Goal: Task Accomplishment & Management: Use online tool/utility

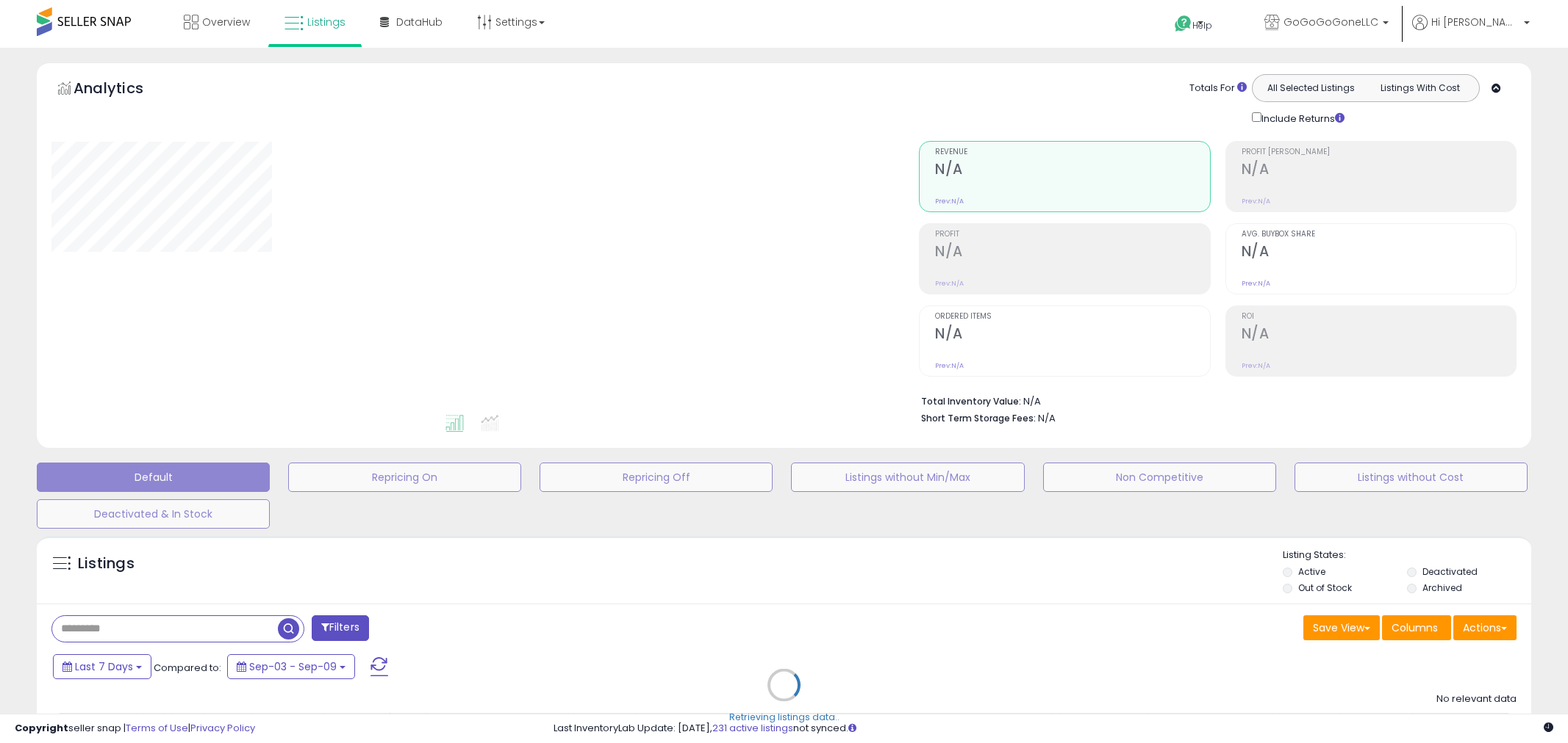
type input "**********"
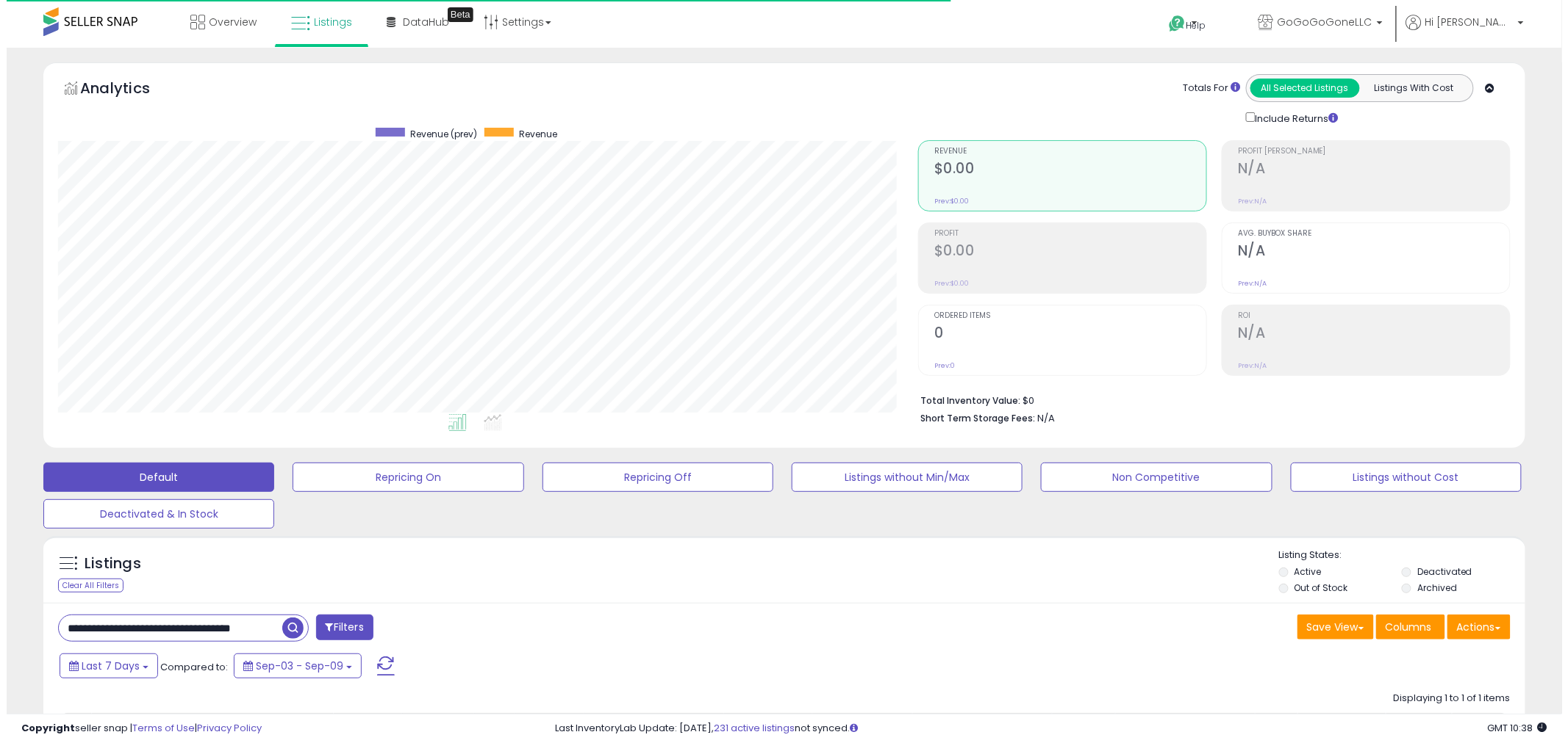
scroll to position [301, 859]
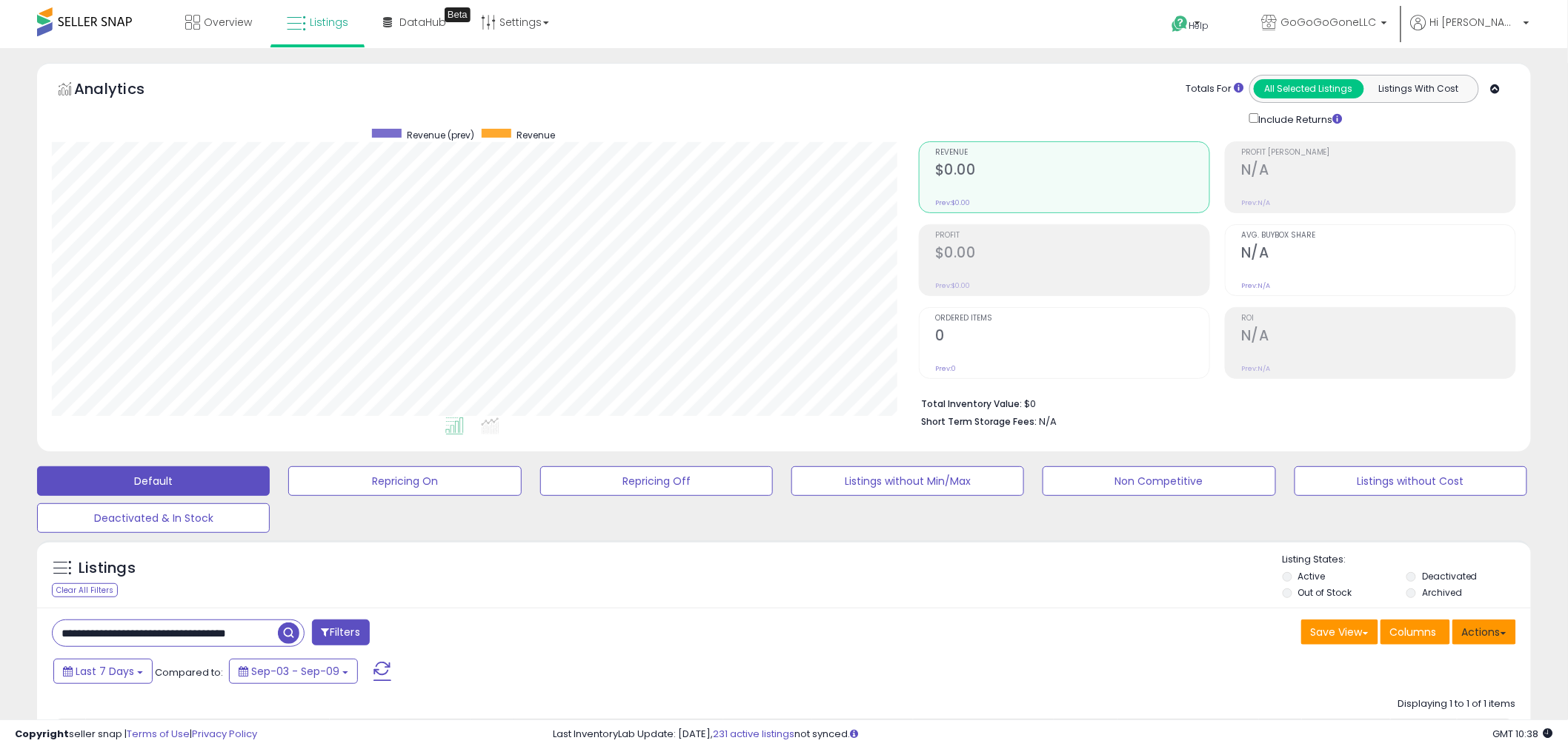
click at [1476, 639] on button "Actions" at bounding box center [1483, 633] width 63 height 25
click at [1446, 667] on link "Import" at bounding box center [1424, 664] width 162 height 23
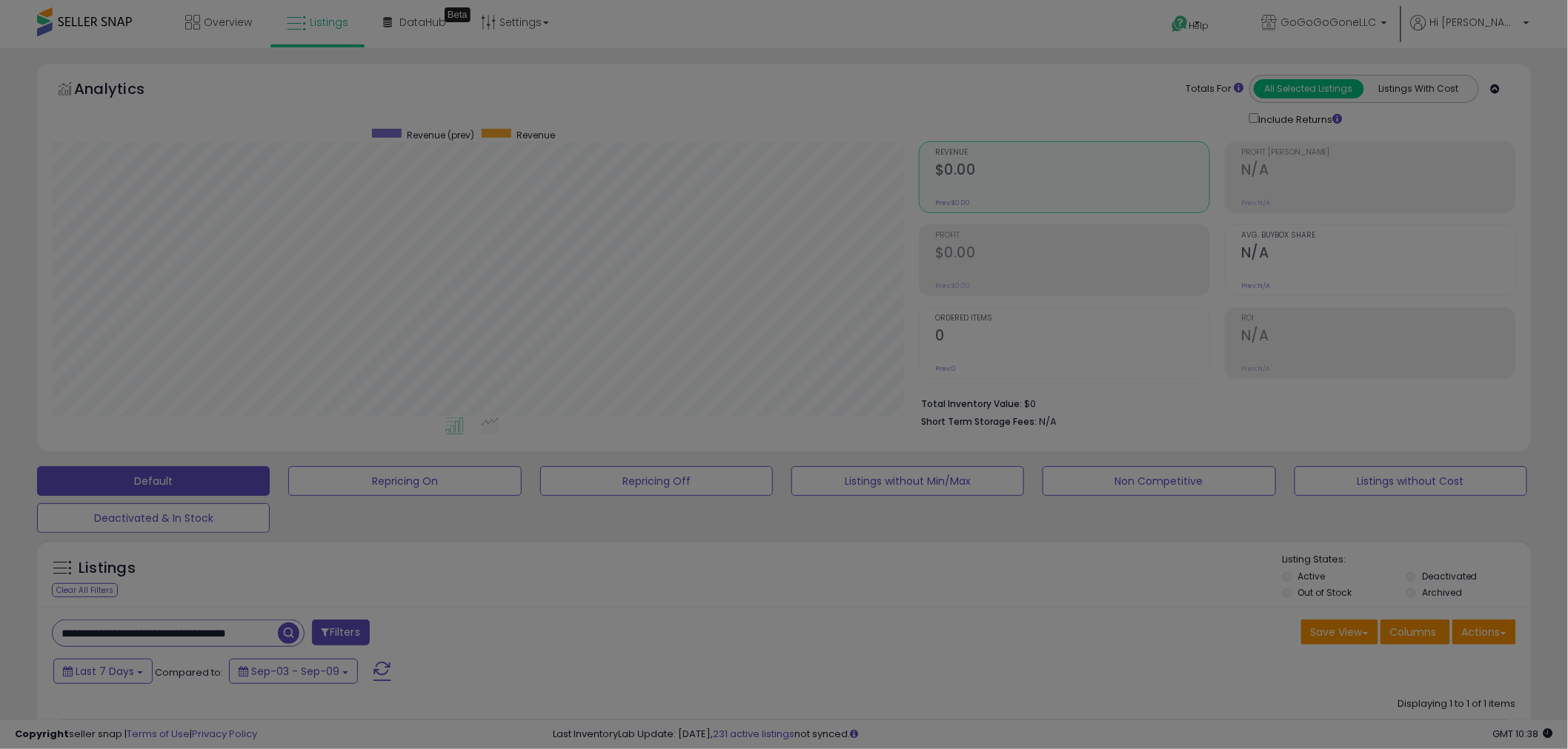
scroll to position [303, 875]
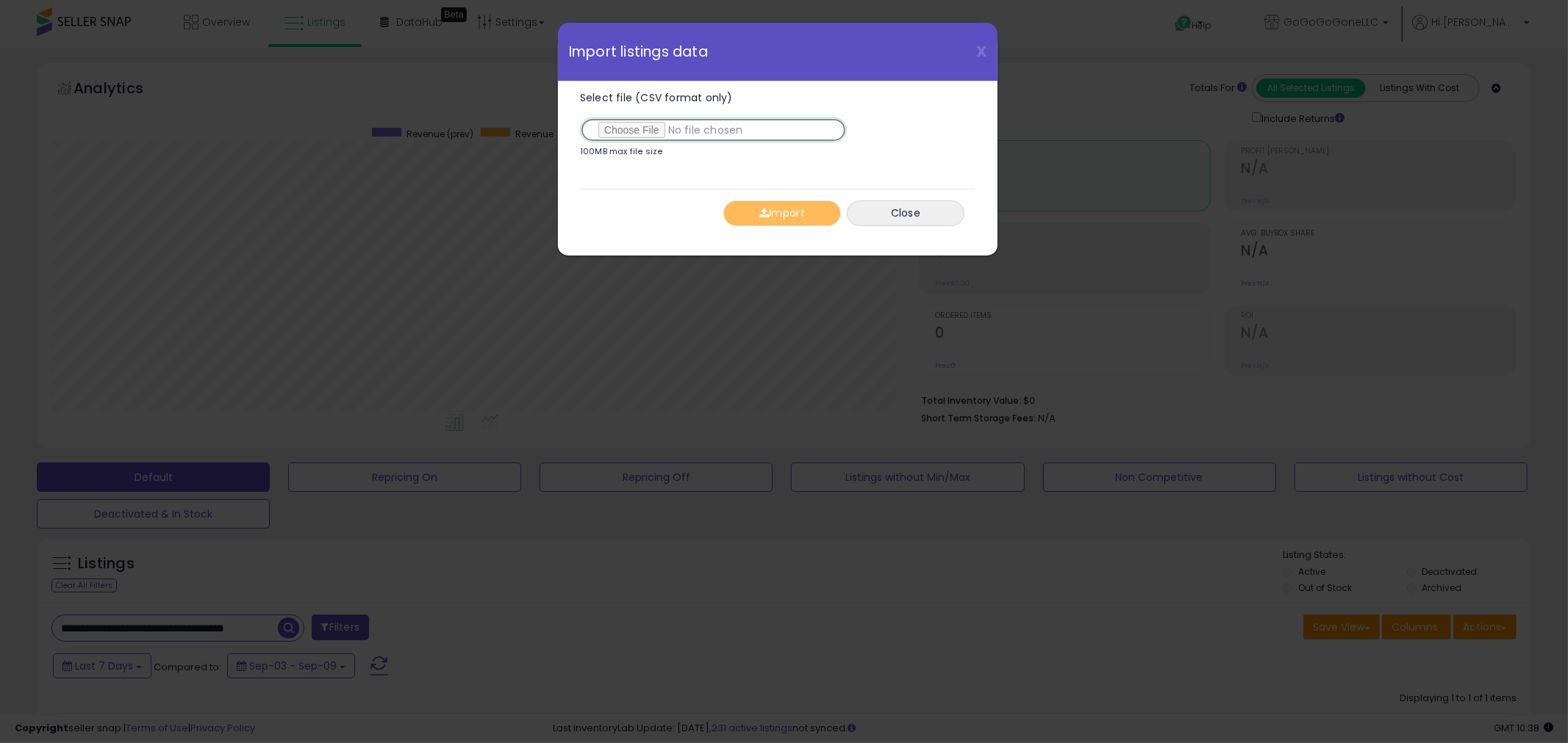
click at [612, 119] on input "Select file (CSV format only)" at bounding box center [713, 130] width 267 height 25
click at [789, 208] on button "Import" at bounding box center [781, 213] width 117 height 26
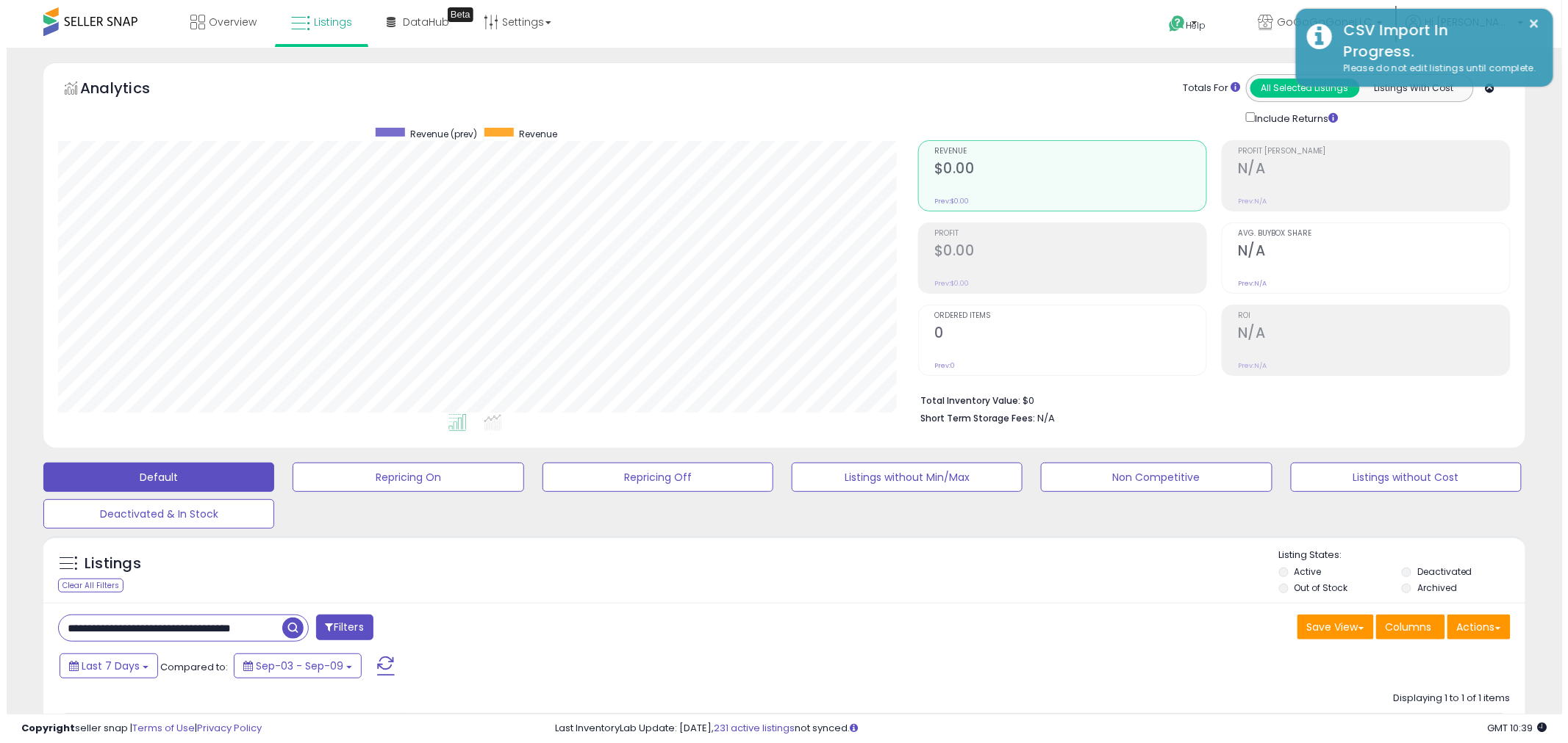
scroll to position [734346, 734131]
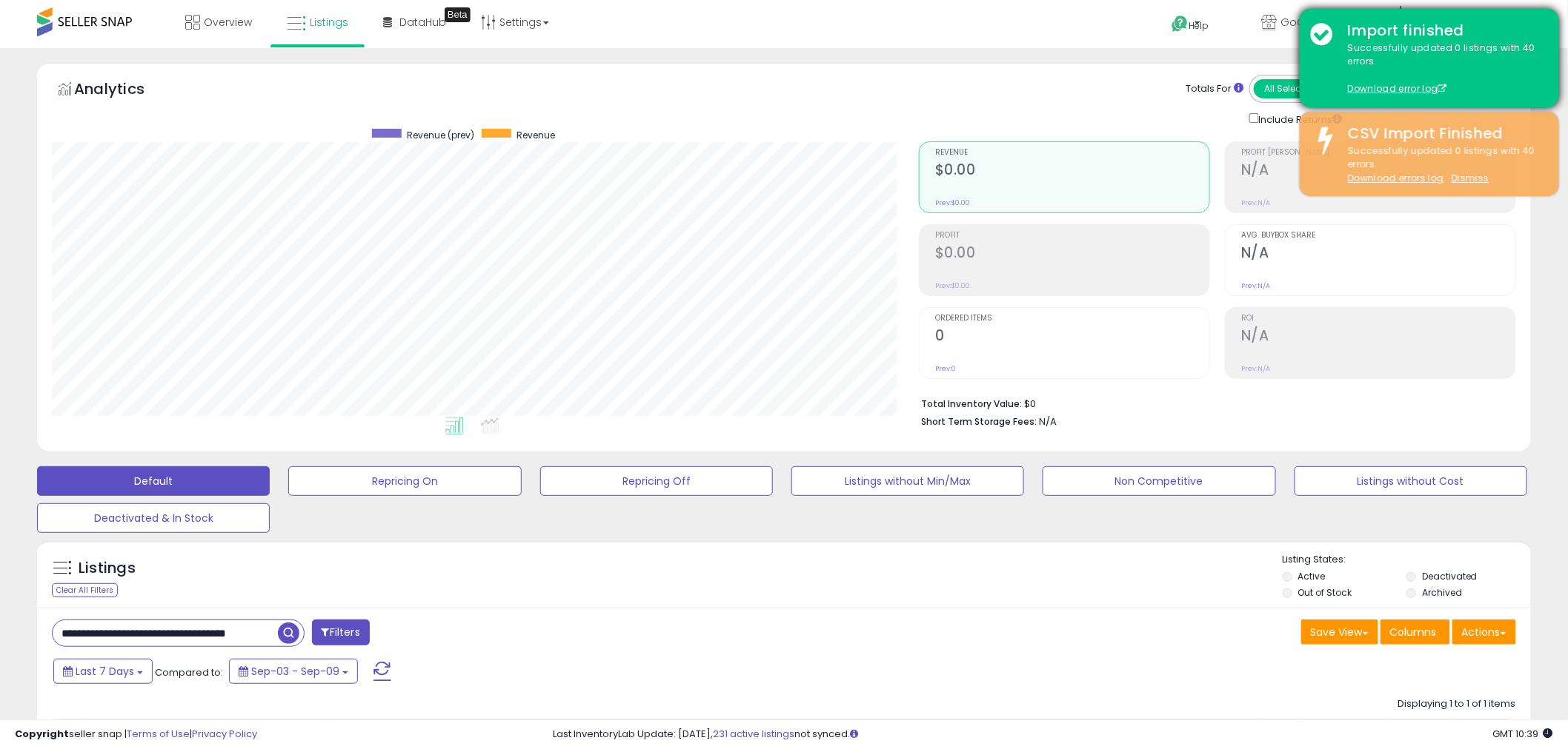
click at [1388, 78] on div "Successfully updated 0 listings with 40 errors. Download error log" at bounding box center [1442, 69] width 211 height 55
click at [1418, 86] on link "Download error log" at bounding box center [1397, 88] width 100 height 13
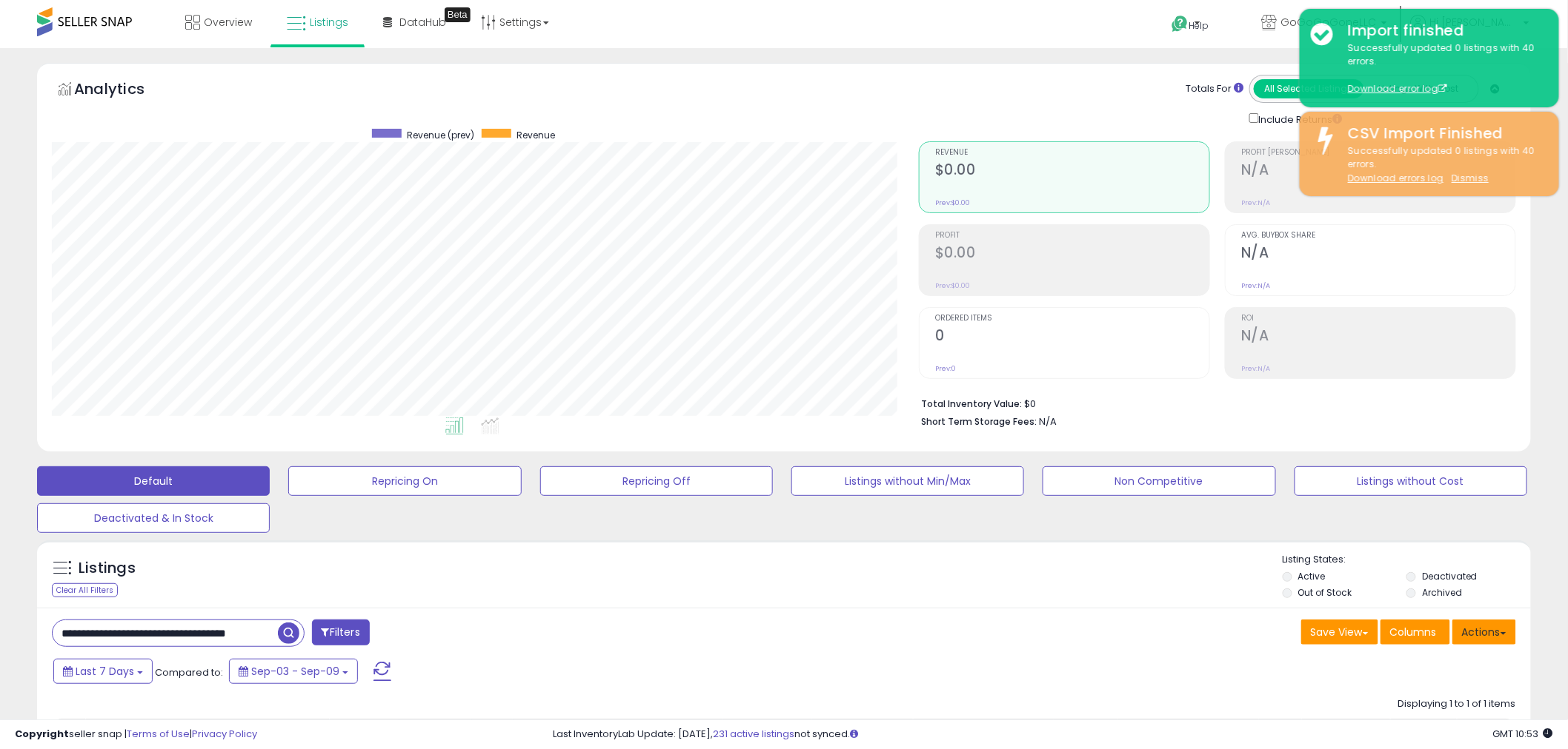
click at [1463, 630] on button "Actions" at bounding box center [1483, 633] width 63 height 25
click at [1419, 660] on link "Import" at bounding box center [1424, 664] width 162 height 23
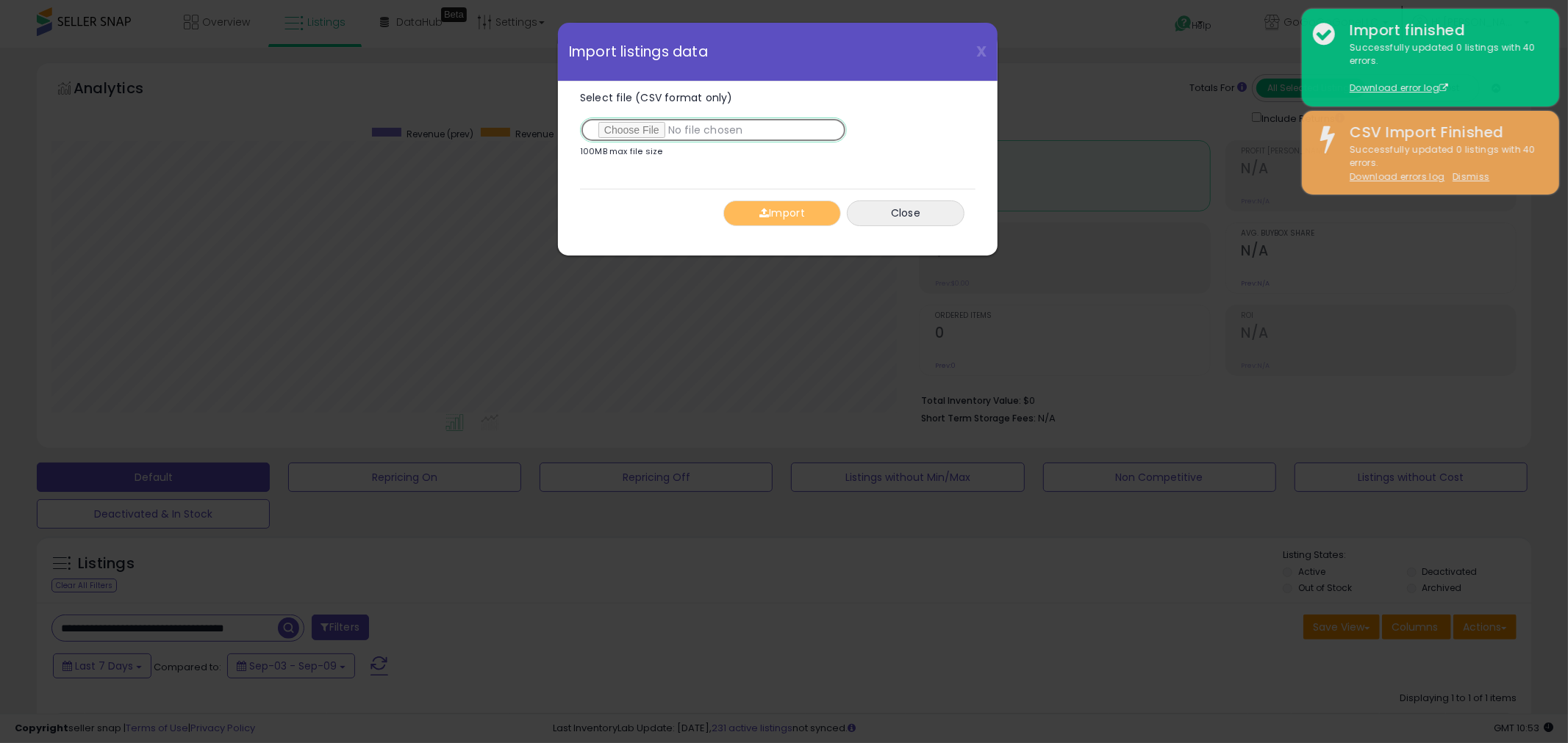
click at [632, 140] on input "Select file (CSV format only)" at bounding box center [713, 130] width 267 height 25
type input "**********"
click at [796, 223] on button "Import" at bounding box center [781, 213] width 117 height 26
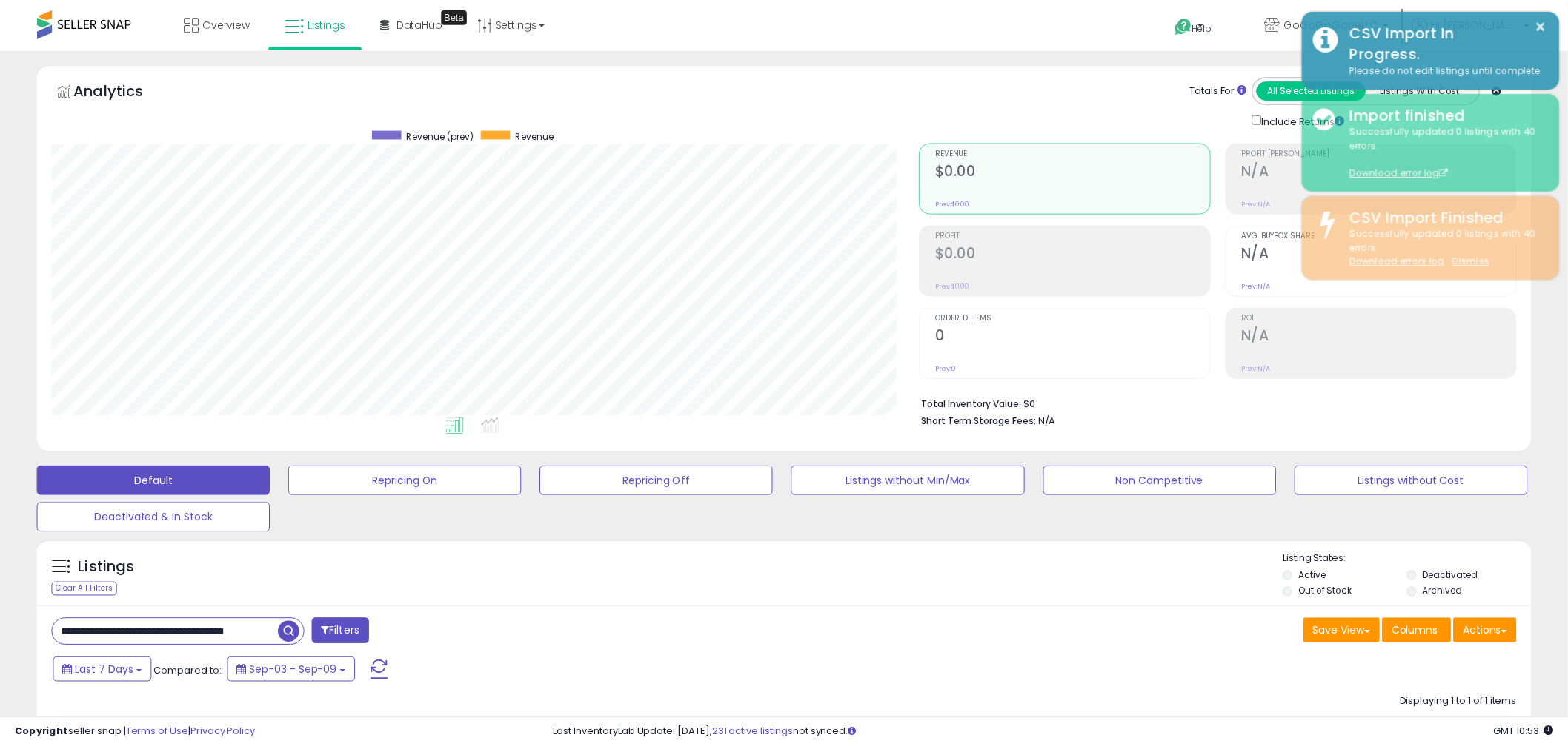
scroll to position [740276, 740070]
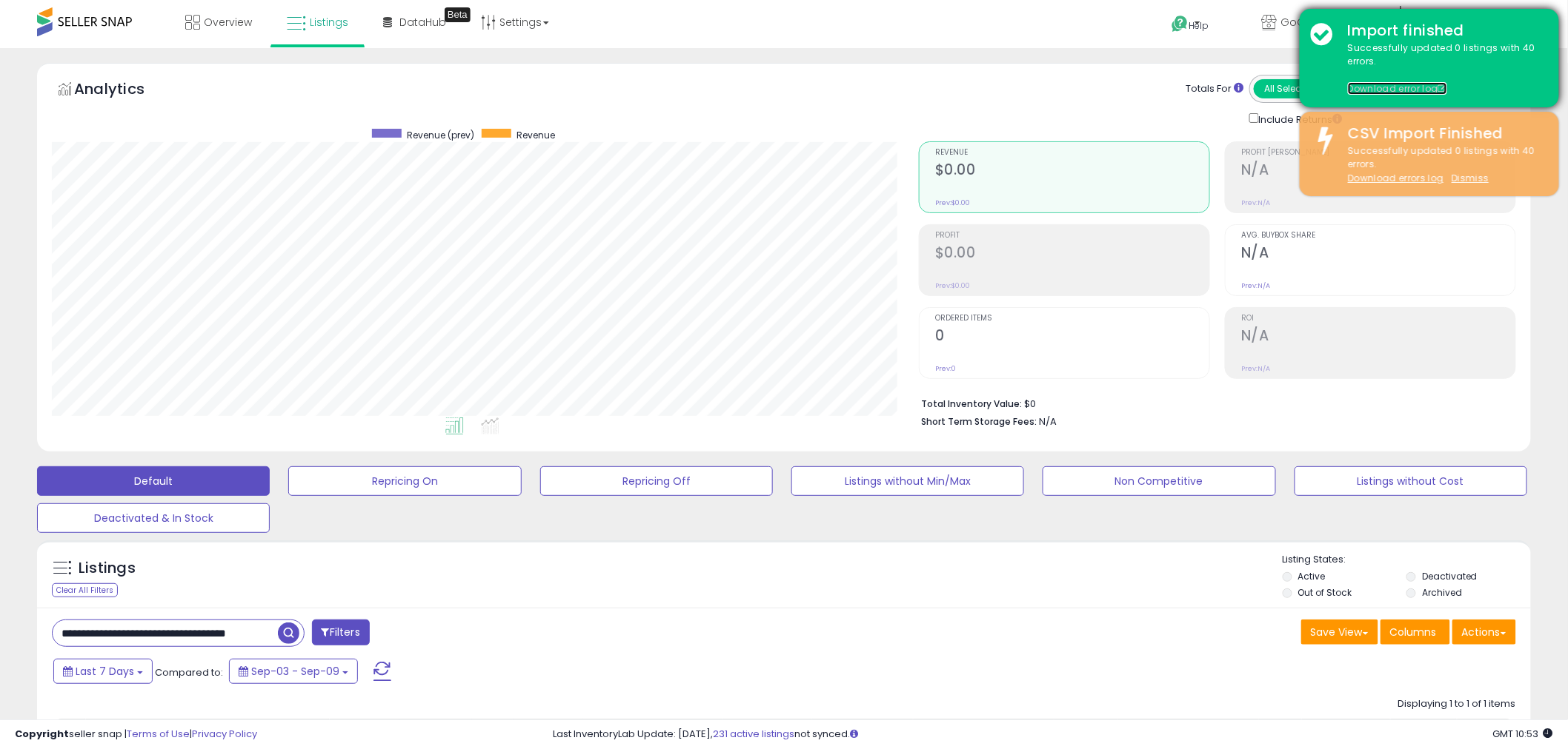
click at [1413, 85] on link "Download error log" at bounding box center [1397, 88] width 100 height 13
